Goal: Entertainment & Leisure: Consume media (video, audio)

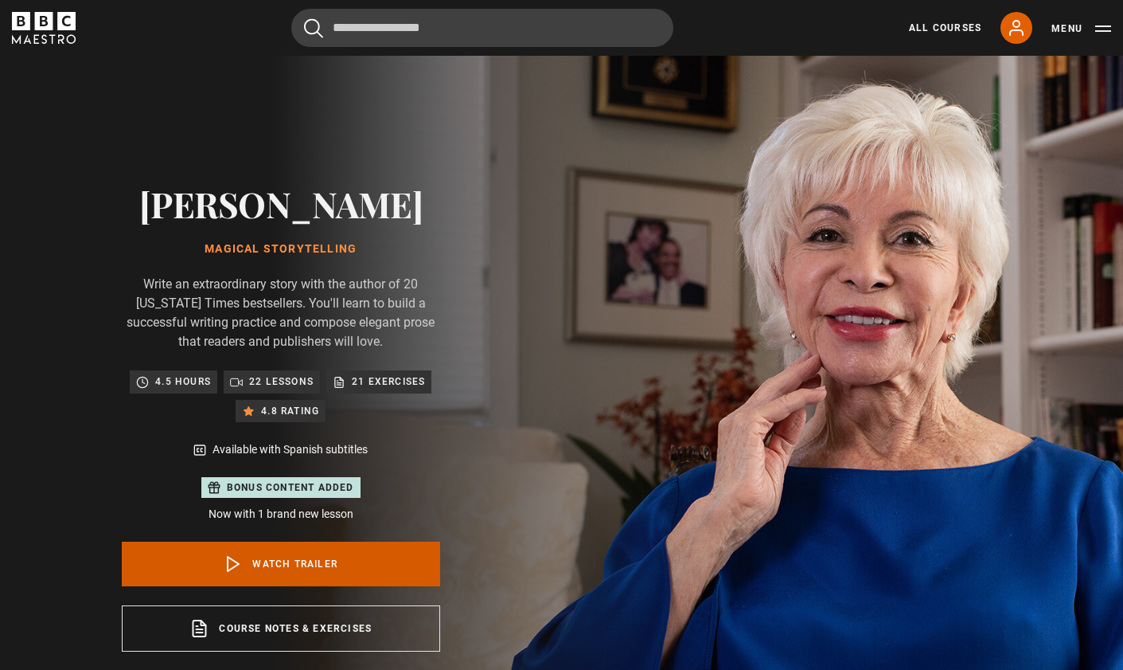
click at [347, 558] on link "Watch Trailer" at bounding box center [281, 563] width 318 height 45
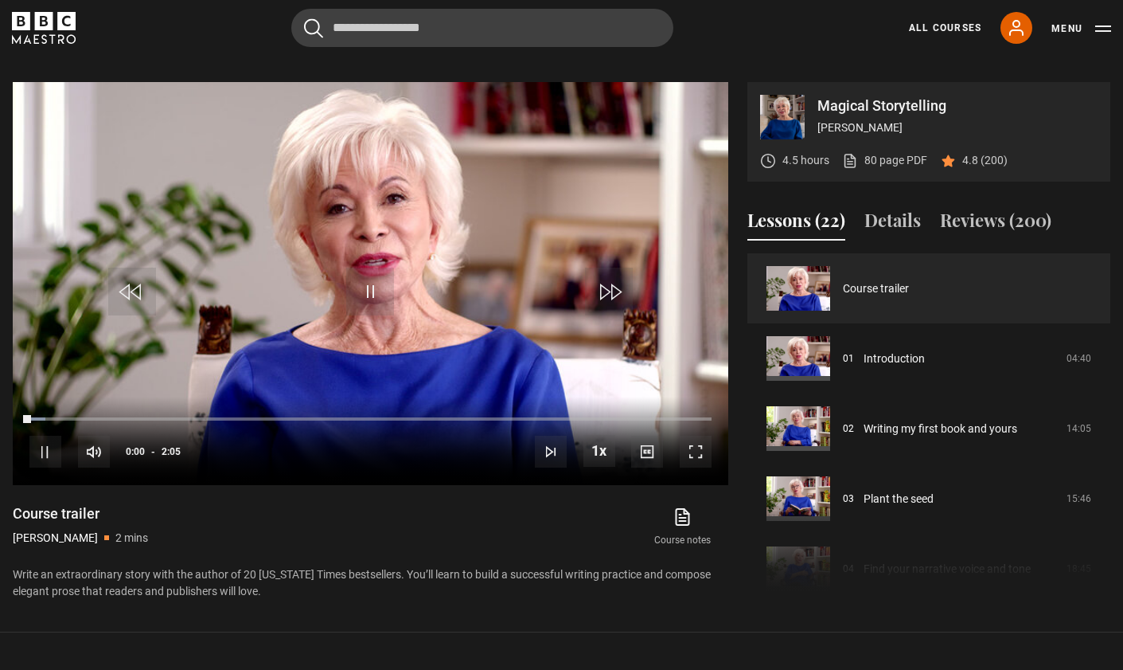
scroll to position [777, 0]
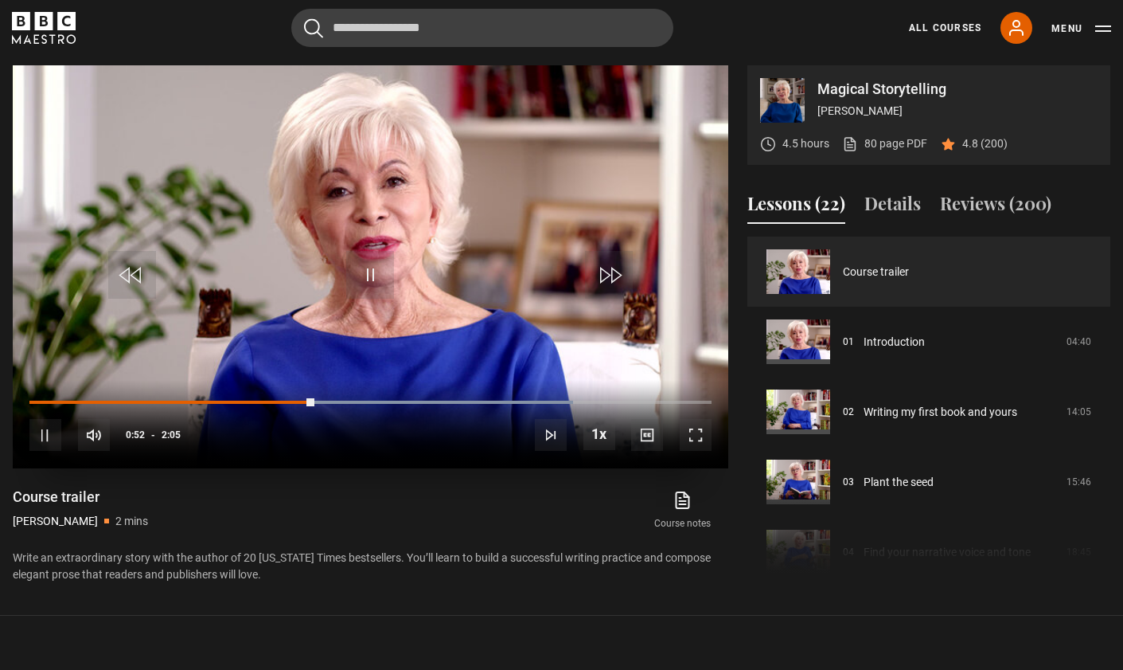
click at [323, 411] on div "10s Skip Back 10 seconds Pause 10s Skip Forward 10 seconds Loaded : 79.66% 0:52…" at bounding box center [371, 424] width 716 height 88
click at [365, 297] on video "Video Player" at bounding box center [371, 266] width 716 height 403
click at [369, 270] on span "Video Player" at bounding box center [370, 275] width 48 height 48
click at [344, 348] on video "Video Player" at bounding box center [371, 266] width 716 height 403
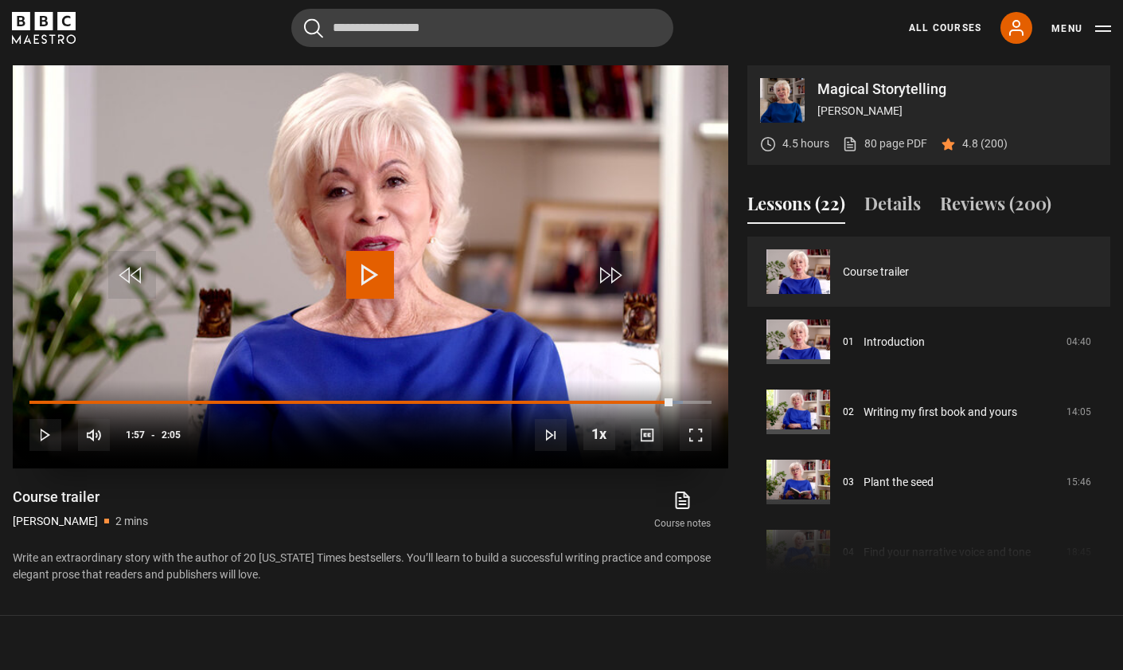
click at [344, 348] on video "Video Player" at bounding box center [371, 266] width 716 height 403
click at [366, 276] on span "Video Player" at bounding box center [370, 275] width 48 height 48
drag, startPoint x: 83, startPoint y: 518, endPoint x: 9, endPoint y: 525, distance: 74.3
click at [9, 525] on div "Magical Storytelling [PERSON_NAME] 4.5 hours 80 page PDF (opens in new tab) 4.8…" at bounding box center [561, 324] width 1123 height 518
copy p "[PERSON_NAME]"
